Goal: Task Accomplishment & Management: Manage account settings

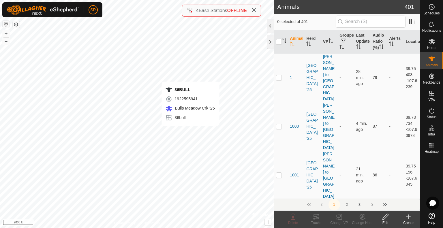
checkbox input "true"
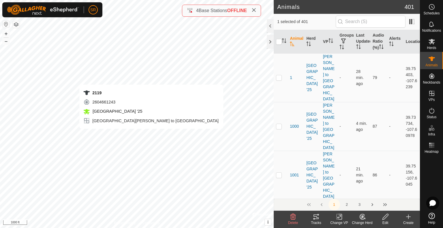
checkbox input "true"
checkbox input "false"
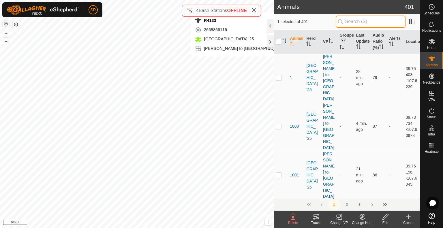
click at [370, 24] on input "text" at bounding box center [371, 22] width 70 height 12
type input "2119"
checkbox input "true"
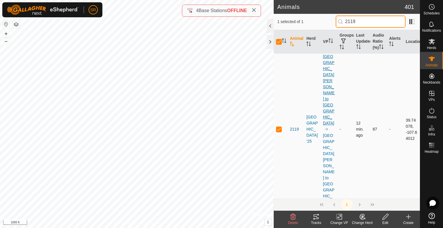
type input "2119"
click at [326, 62] on link "[GEOGRAPHIC_DATA][PERSON_NAME] to [GEOGRAPHIC_DATA]" at bounding box center [329, 89] width 12 height 71
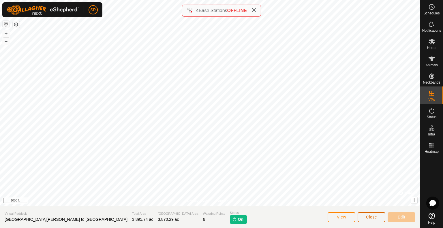
click at [379, 220] on button "Close" at bounding box center [372, 217] width 28 height 10
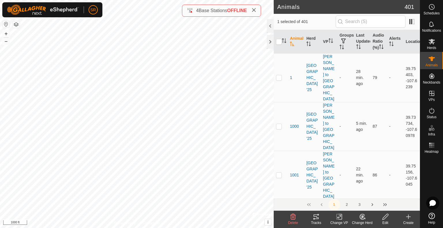
click at [316, 217] on icon at bounding box center [316, 217] width 7 height 7
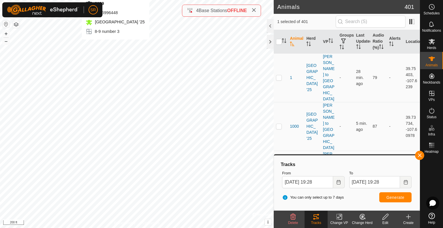
checkbox input "false"
checkbox input "true"
click at [278, 44] on input "checkbox" at bounding box center [279, 42] width 6 height 6
checkbox input "true"
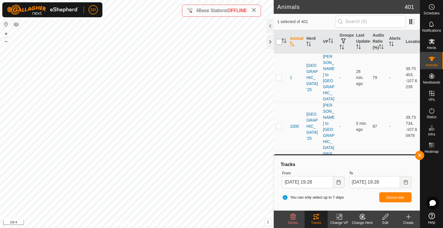
checkbox input "true"
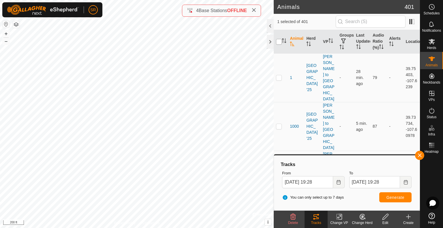
checkbox input "true"
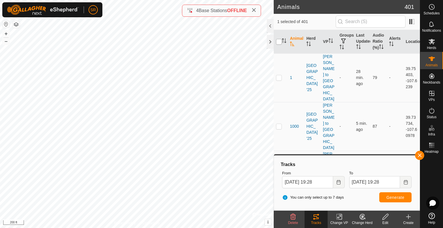
checkbox input "true"
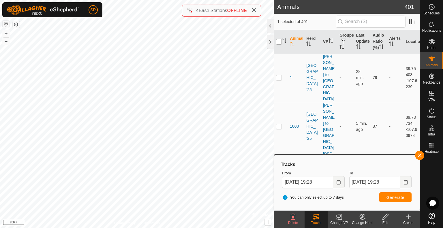
checkbox input "true"
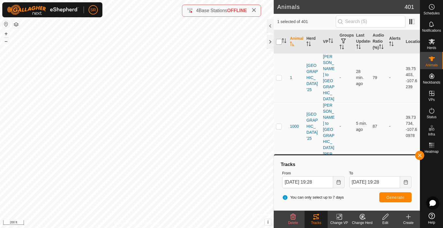
checkbox input "true"
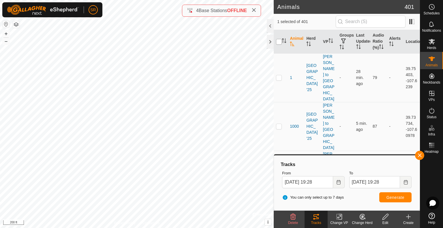
checkbox input "true"
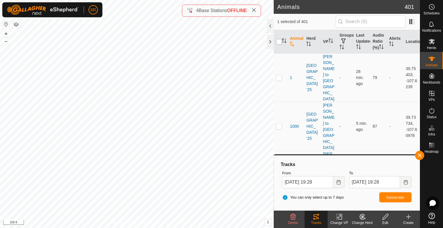
checkbox input "true"
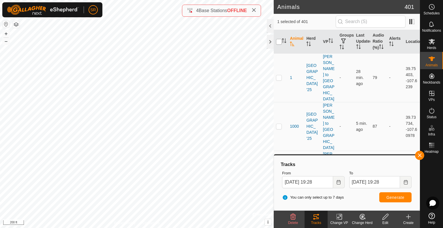
checkbox input "true"
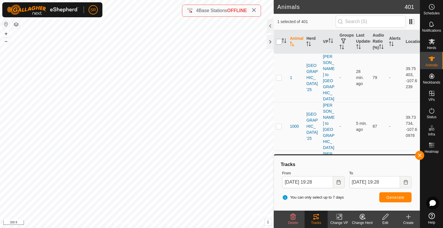
checkbox input "true"
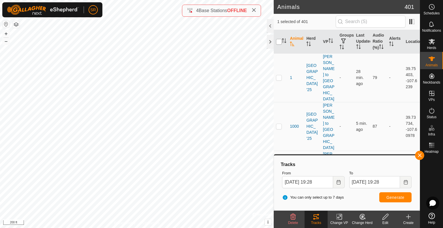
checkbox input "true"
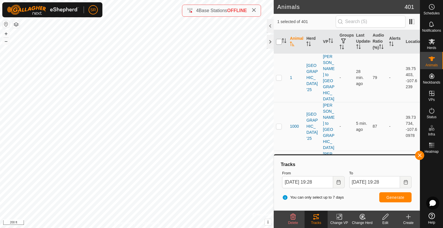
checkbox input "true"
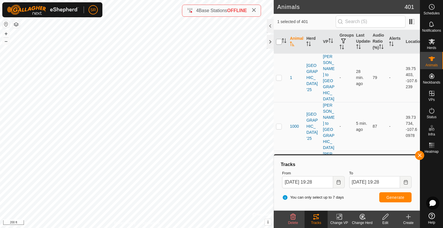
checkbox input "true"
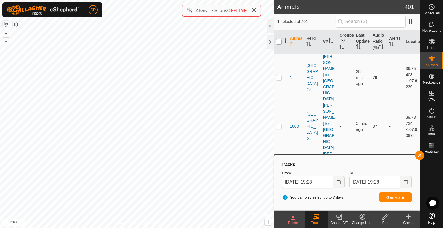
checkbox input "true"
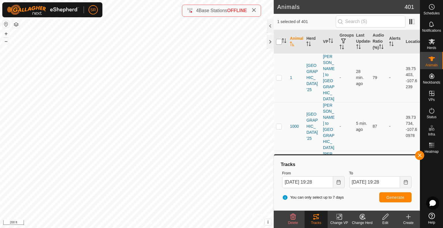
checkbox input "true"
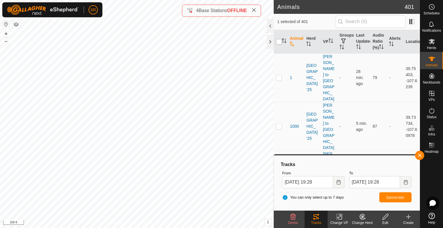
checkbox input "true"
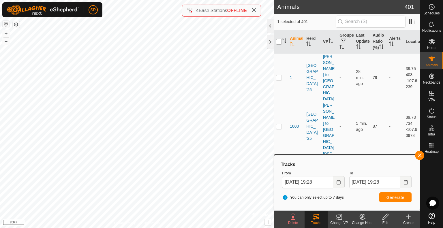
checkbox input "true"
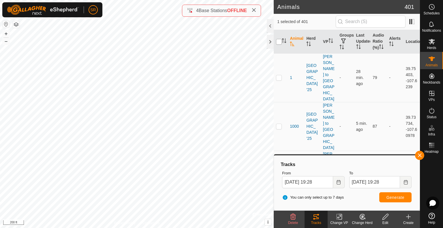
checkbox input "true"
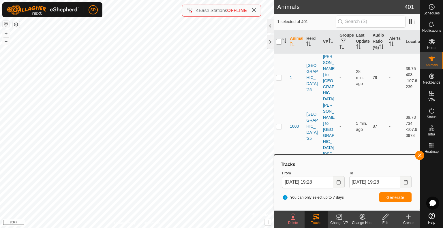
checkbox input "true"
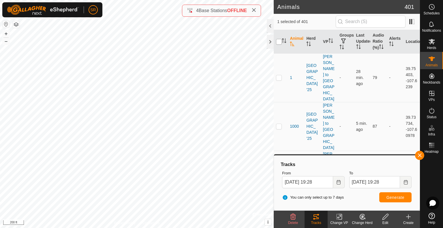
checkbox input "true"
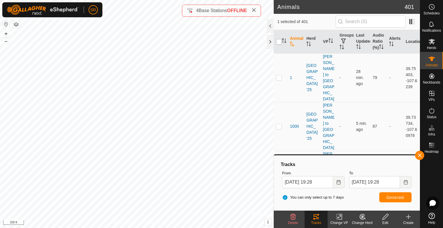
checkbox input "true"
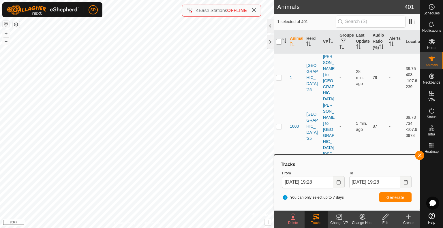
checkbox input "true"
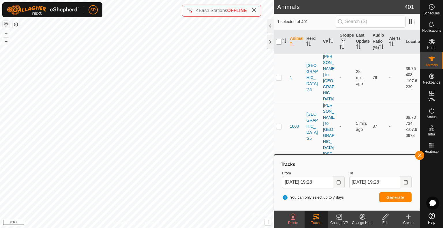
checkbox input "true"
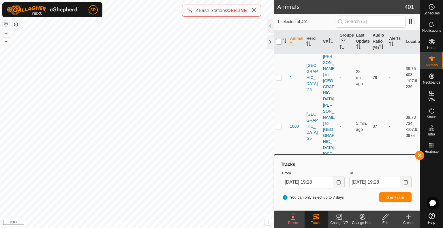
checkbox input "true"
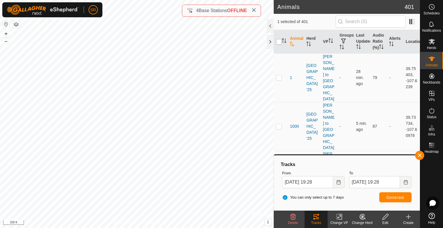
checkbox input "true"
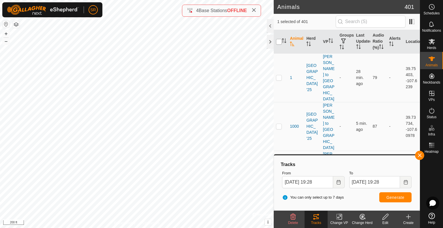
checkbox input "true"
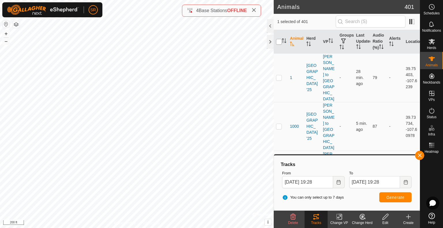
checkbox input "true"
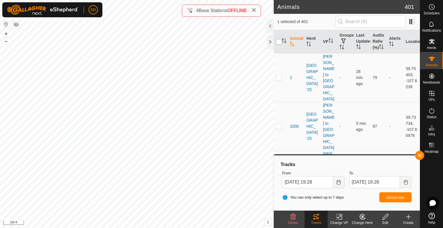
checkbox input "true"
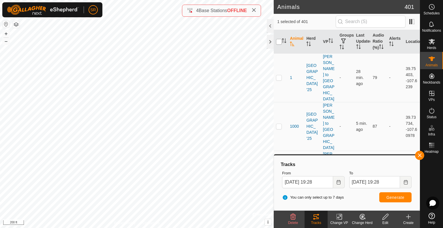
checkbox input "true"
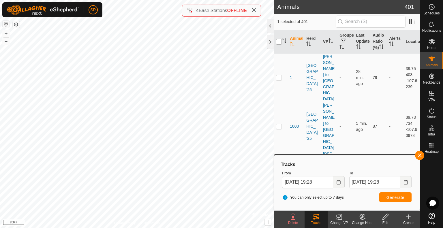
checkbox input "true"
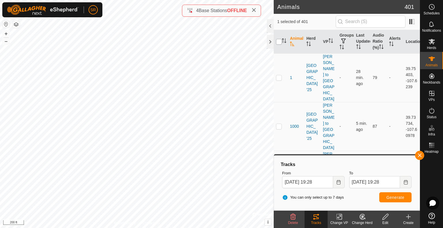
checkbox input "true"
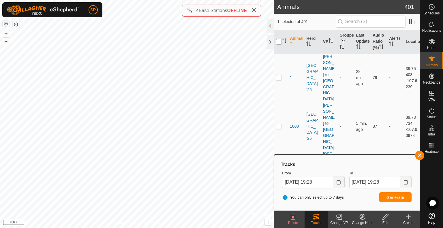
checkbox input "true"
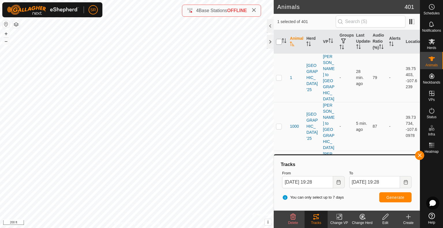
checkbox input "true"
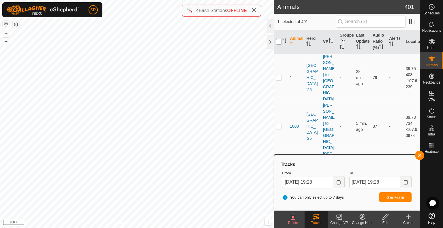
checkbox input "true"
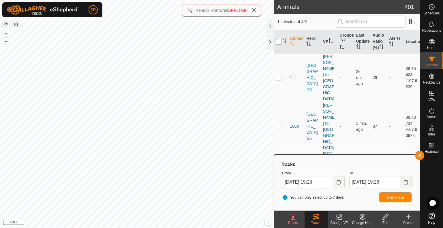
checkbox input "true"
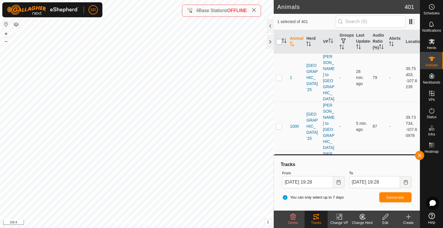
checkbox input "true"
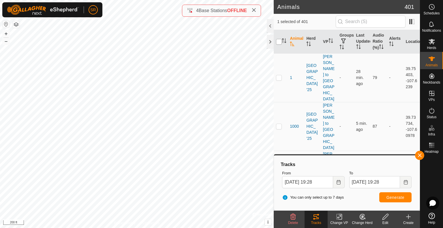
checkbox input "true"
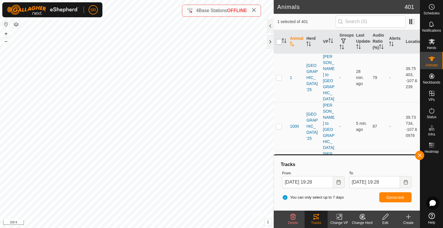
checkbox input "true"
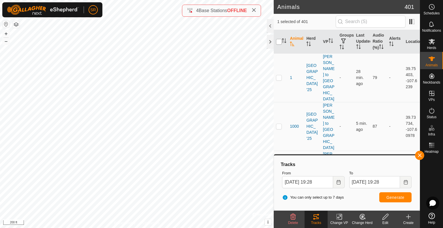
checkbox input "true"
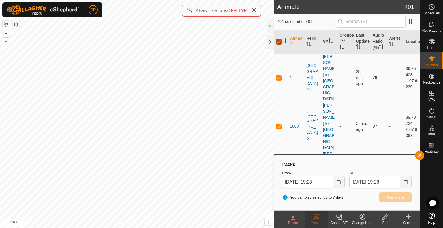
click at [278, 44] on input "checkbox" at bounding box center [279, 42] width 6 height 6
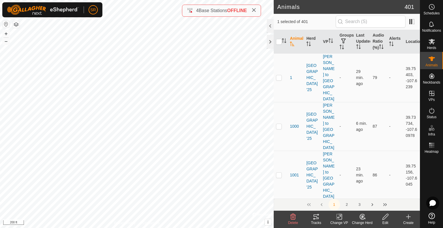
click at [342, 218] on icon at bounding box center [340, 216] width 3 height 5
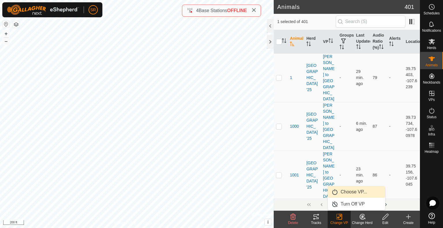
click at [360, 193] on link "Choose VP..." at bounding box center [356, 192] width 57 height 12
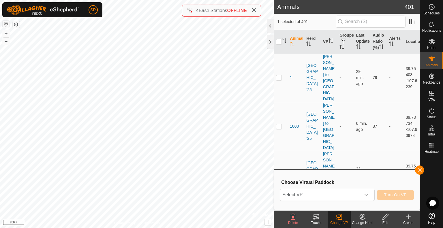
click at [360, 193] on span "Select VP" at bounding box center [320, 195] width 81 height 12
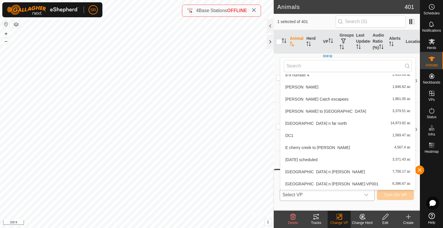
scroll to position [189, 0]
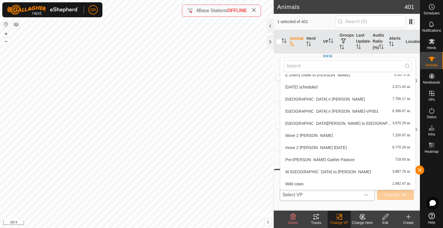
click at [331, 125] on li "Mansfield n [PERSON_NAME] to DC1 3,870.29 ac" at bounding box center [347, 124] width 135 height 12
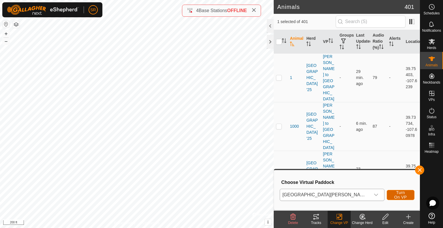
click at [397, 196] on span "Turn On VP" at bounding box center [400, 194] width 13 height 9
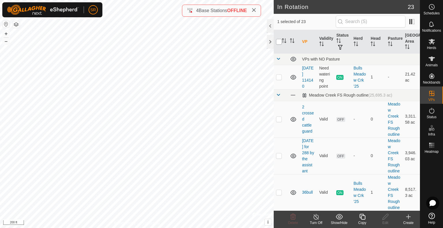
click at [277, 40] on input "checkbox" at bounding box center [279, 42] width 6 height 6
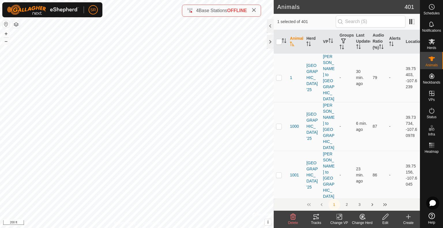
click at [340, 219] on icon at bounding box center [339, 217] width 7 height 7
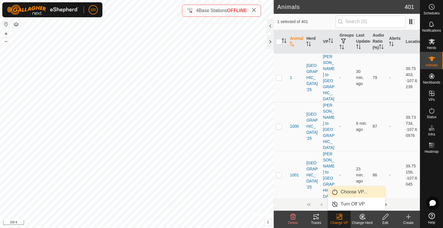
click at [355, 196] on link "Choose VP..." at bounding box center [356, 192] width 57 height 12
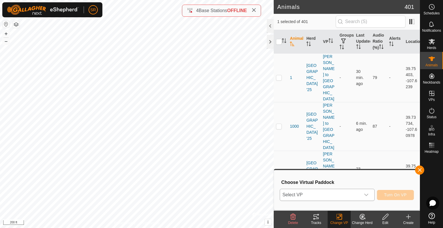
click at [348, 196] on span "Select VP" at bounding box center [320, 195] width 81 height 12
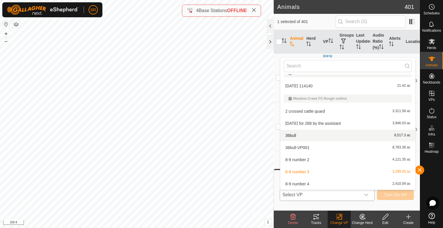
scroll to position [189, 0]
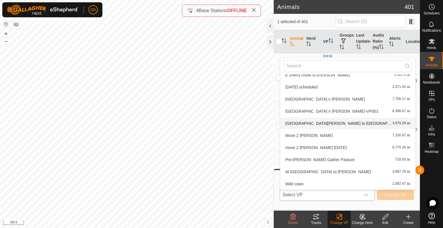
click at [308, 124] on li "Mansfield n [PERSON_NAME] to DC1 3,870.29 ac" at bounding box center [347, 124] width 135 height 12
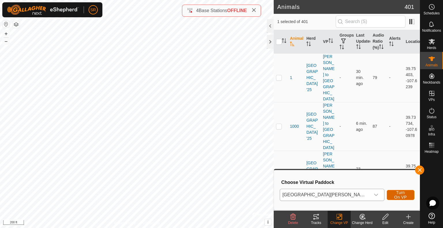
click at [401, 197] on span "Turn On VP" at bounding box center [400, 194] width 13 height 9
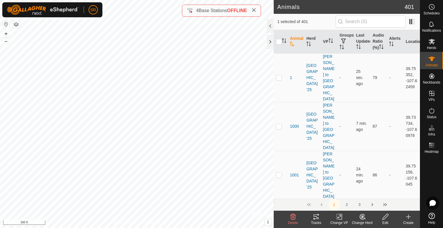
click at [316, 218] on icon at bounding box center [316, 217] width 7 height 7
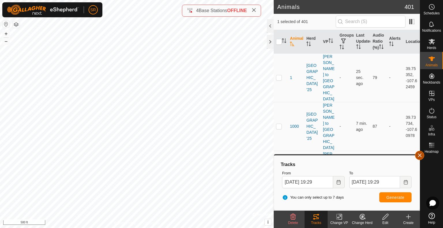
click at [420, 156] on button "button" at bounding box center [419, 155] width 9 height 9
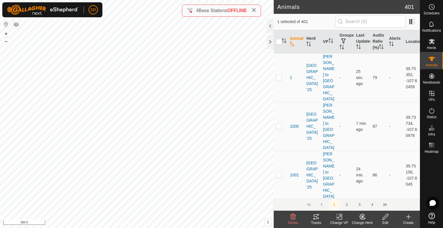
click at [337, 216] on icon at bounding box center [339, 217] width 7 height 7
click at [340, 220] on icon at bounding box center [339, 217] width 7 height 7
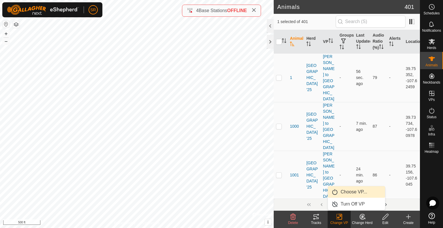
click at [353, 189] on link "Choose VP..." at bounding box center [356, 192] width 57 height 12
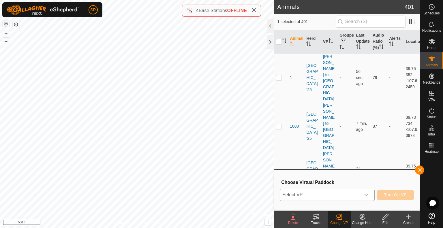
click at [339, 193] on span "Select VP" at bounding box center [320, 195] width 81 height 12
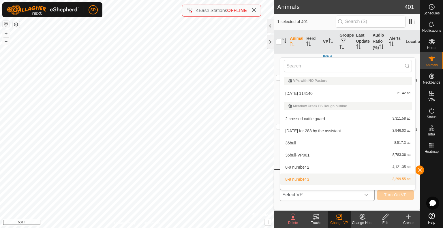
scroll to position [189, 0]
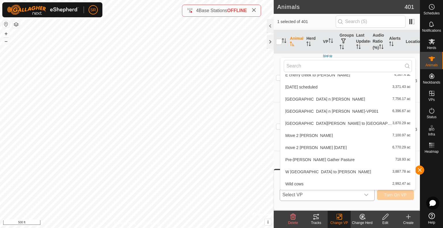
click at [324, 122] on li "Mansfield n [PERSON_NAME] to DC1 3,870.29 ac" at bounding box center [347, 124] width 135 height 12
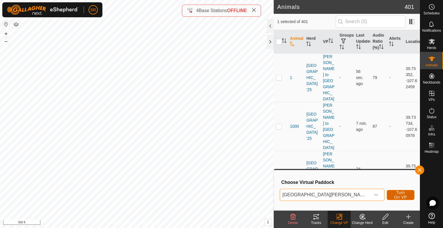
click at [394, 194] on span "Turn On VP" at bounding box center [400, 194] width 13 height 9
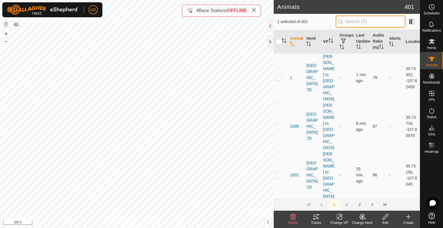
click at [354, 24] on input "text" at bounding box center [371, 22] width 70 height 12
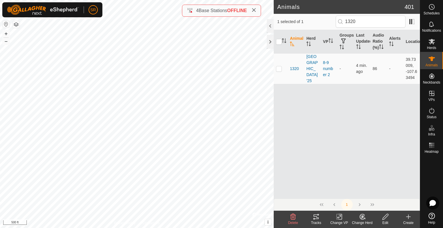
click at [316, 221] on div "Tracks" at bounding box center [316, 222] width 23 height 5
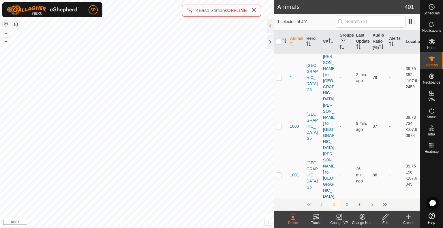
click at [319, 220] on icon at bounding box center [316, 217] width 7 height 7
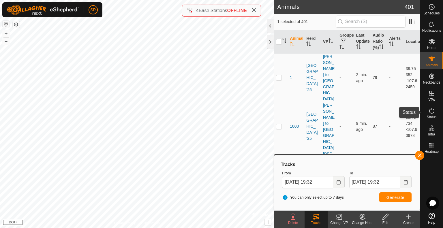
click at [434, 109] on icon at bounding box center [431, 110] width 7 height 7
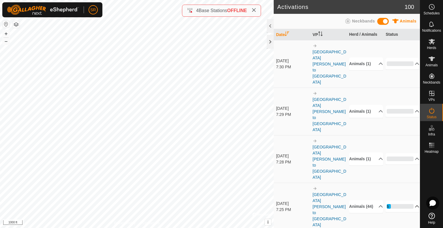
scroll to position [51, 0]
